Goal: Information Seeking & Learning: Learn about a topic

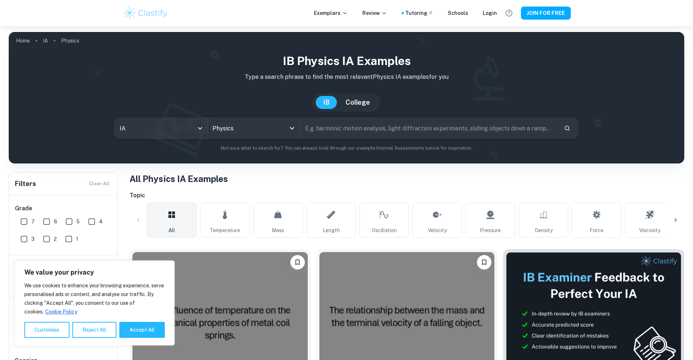
scroll to position [218, 0]
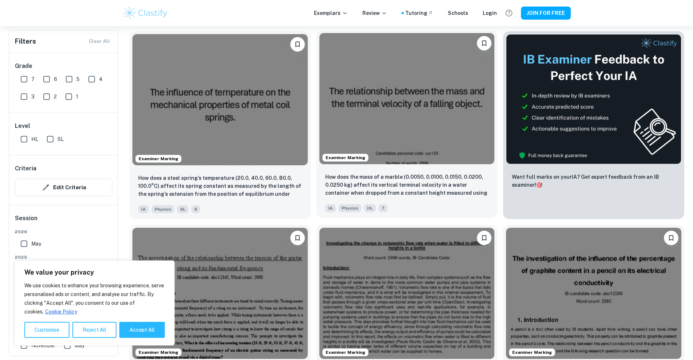
click at [360, 167] on div "How does the mass of a marble (0.0050, 0.0100, 0.0150, 0.0200, 0.0250 kg) affec…" at bounding box center [406, 192] width 181 height 51
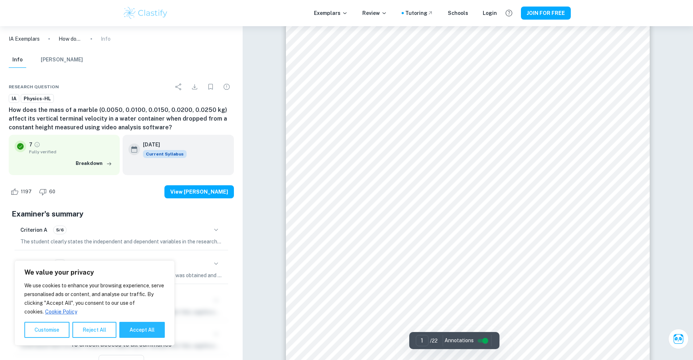
scroll to position [255, 0]
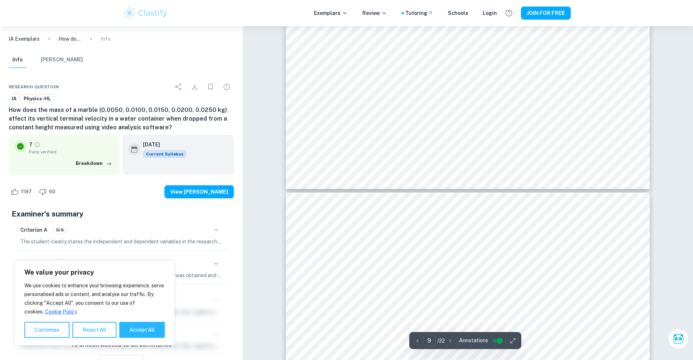
type input "10"
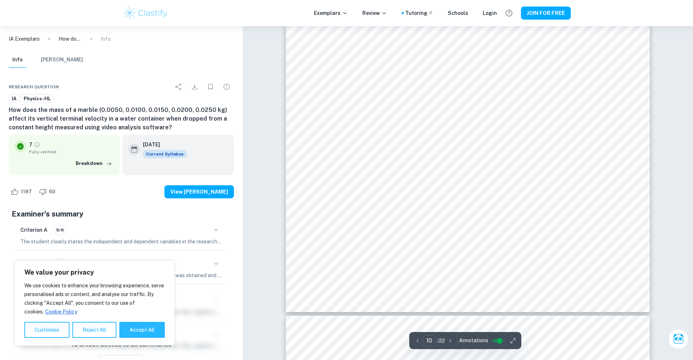
scroll to position [5127, 0]
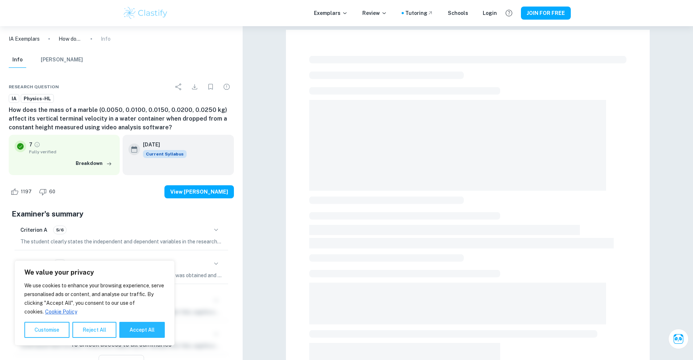
click at [295, 182] on div at bounding box center [468, 287] width 364 height 514
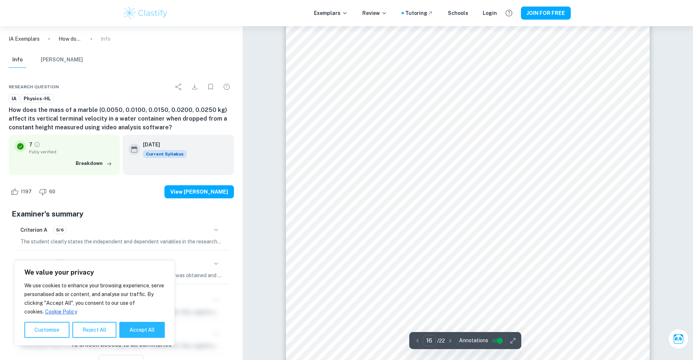
scroll to position [8171, 0]
type input "20"
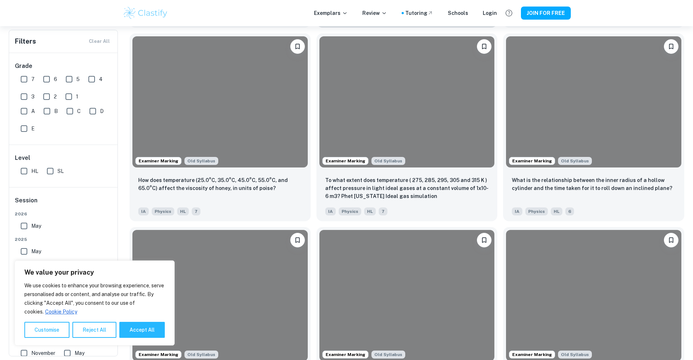
scroll to position [1782, 0]
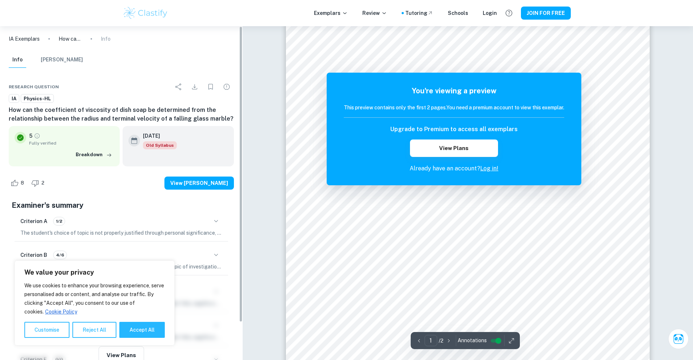
scroll to position [109, 0]
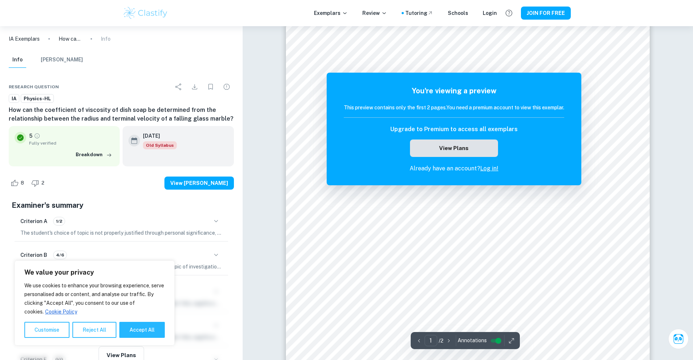
click at [430, 148] on button "View Plans" at bounding box center [454, 148] width 88 height 17
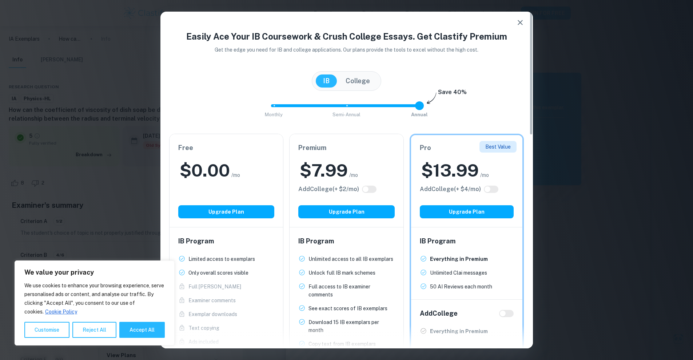
click at [515, 22] on button "button" at bounding box center [520, 22] width 15 height 15
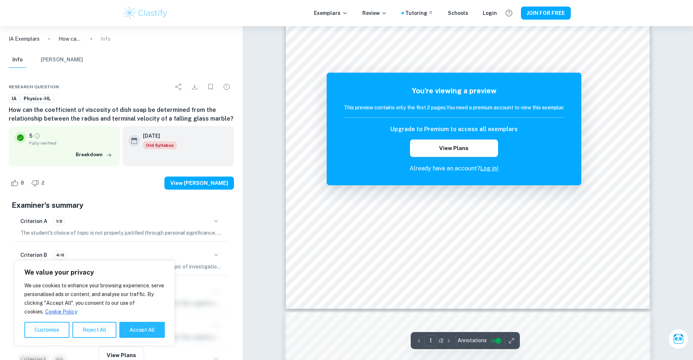
scroll to position [0, 0]
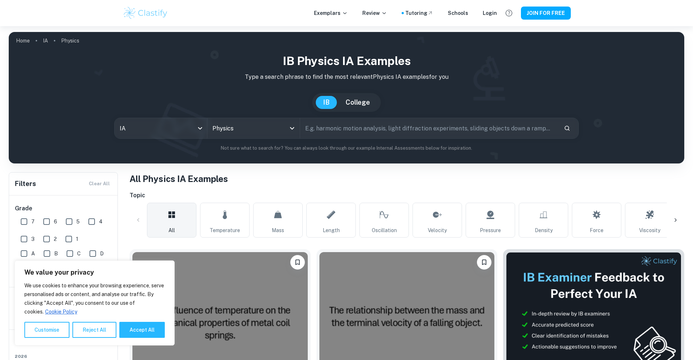
scroll to position [1782, 0]
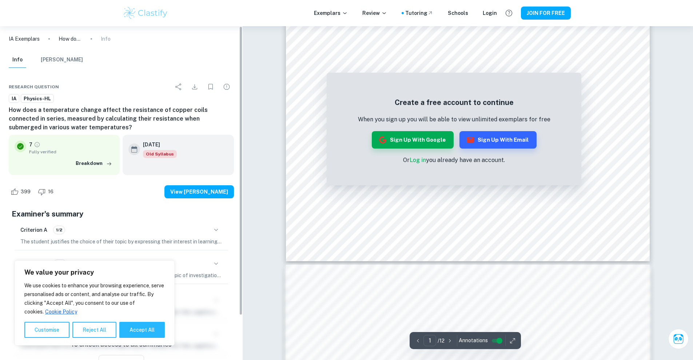
scroll to position [182, 0]
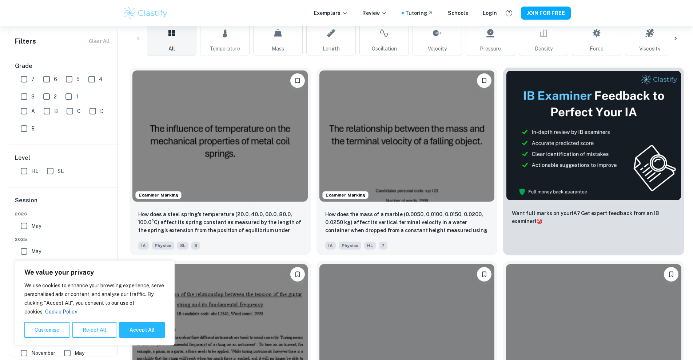
scroll to position [1782, 0]
